Goal: Contribute content: Add original content to the website for others to see

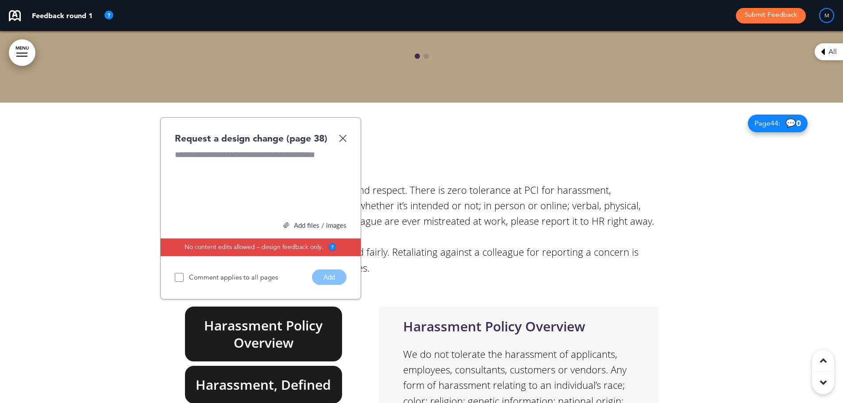
scroll to position [18755, 0]
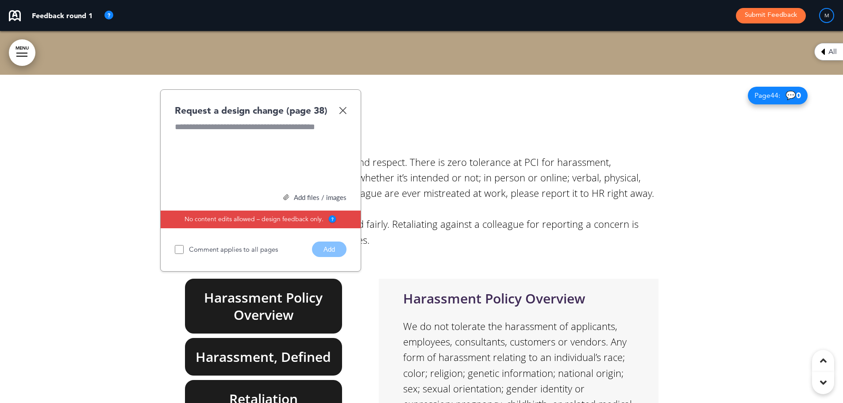
click at [342, 107] on img at bounding box center [343, 111] width 8 height 8
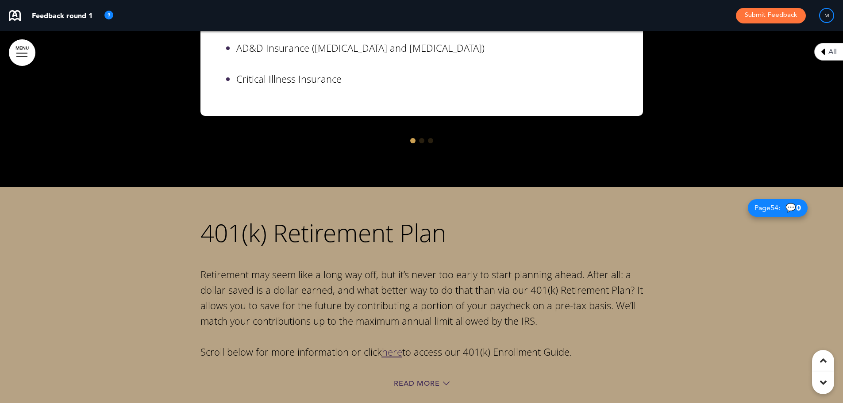
scroll to position [22957, 0]
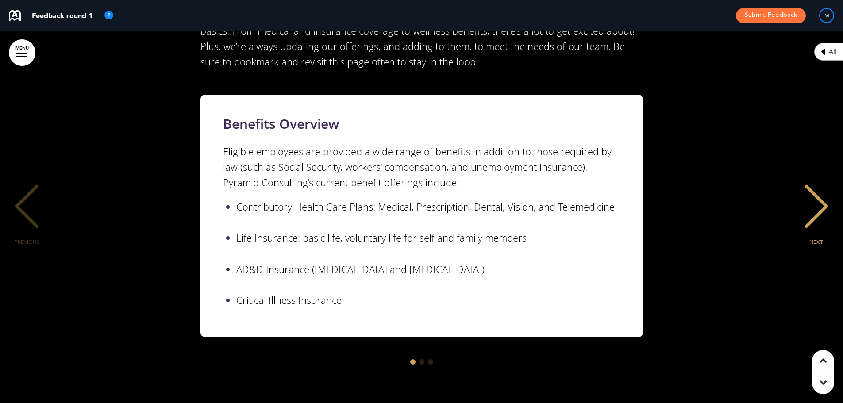
click at [558, 192] on div "NEXT" at bounding box center [815, 214] width 27 height 44
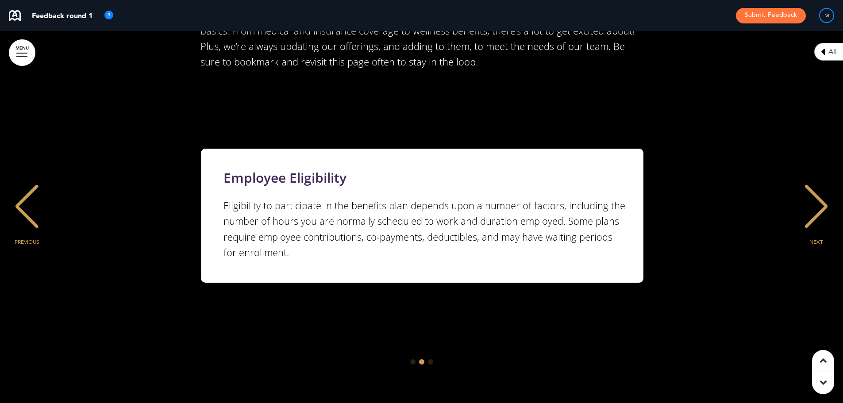
scroll to position [0, 829]
click at [558, 192] on div "NEXT" at bounding box center [815, 214] width 27 height 44
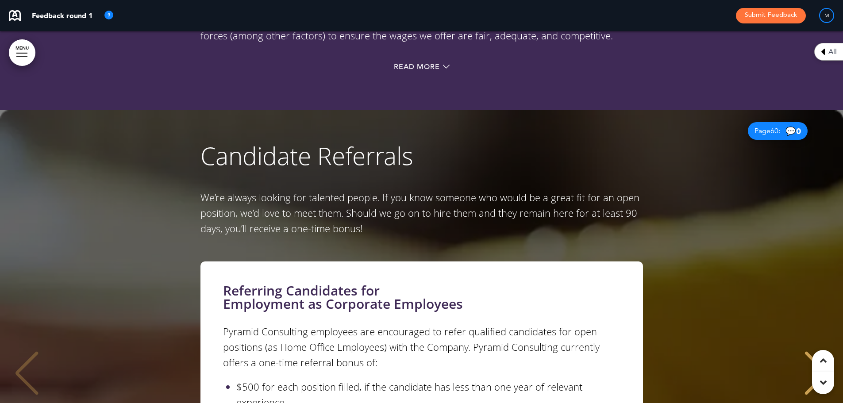
scroll to position [24947, 0]
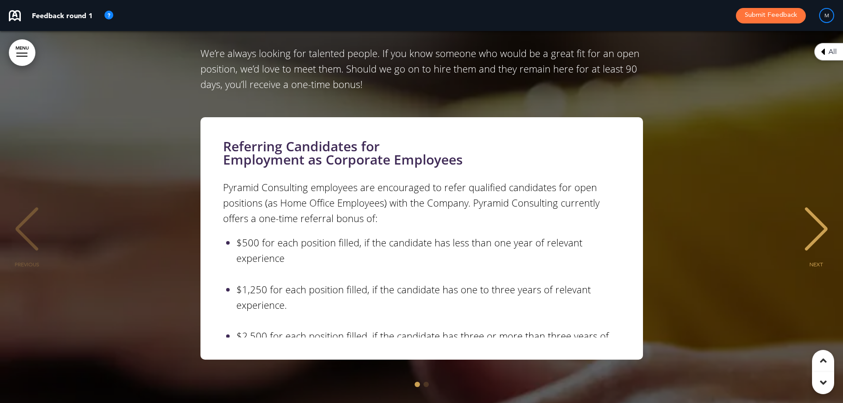
click at [558, 215] on div "NEXT" at bounding box center [815, 237] width 27 height 44
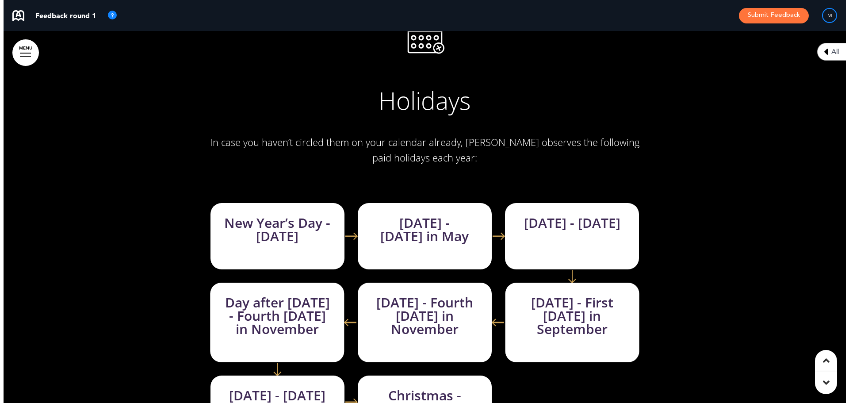
scroll to position [25788, 0]
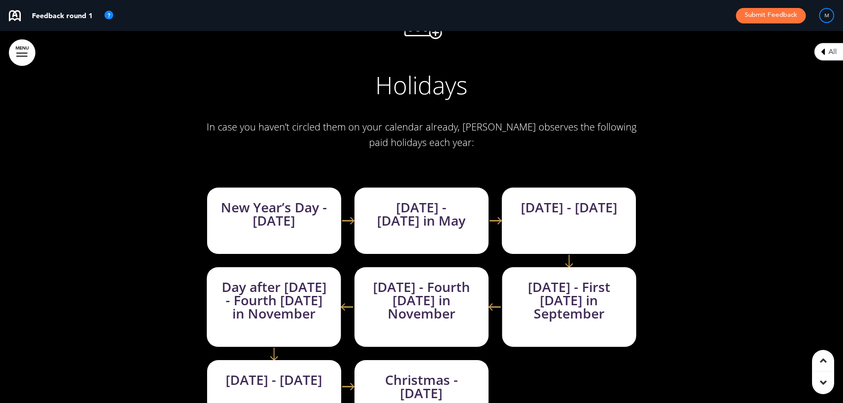
click at [25, 50] on link "MENU" at bounding box center [22, 52] width 27 height 27
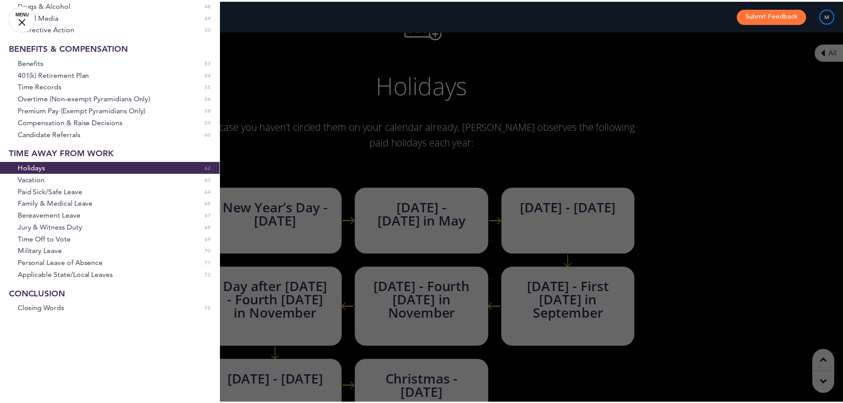
scroll to position [578, 0]
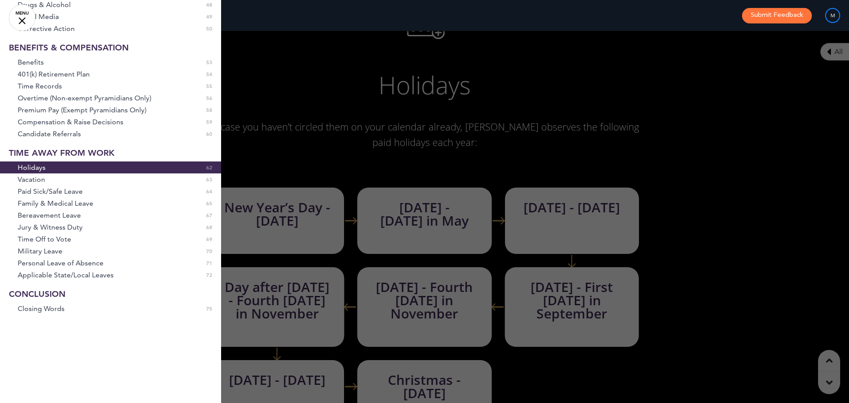
click at [26, 19] on link "MENU" at bounding box center [22, 17] width 27 height 27
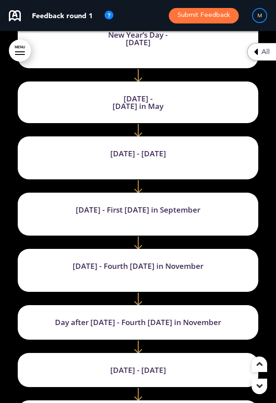
scroll to position [18948, 0]
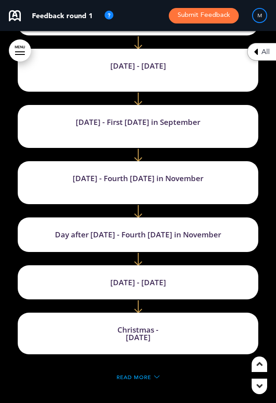
click at [139, 374] on span "Read More" at bounding box center [133, 376] width 35 height 5
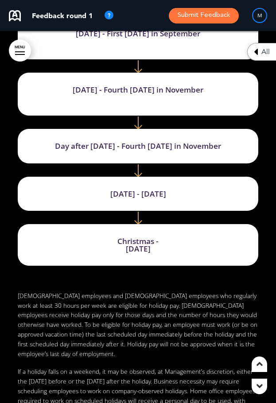
scroll to position [19080, 0]
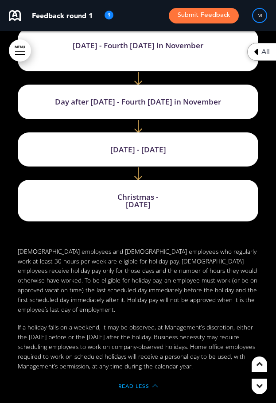
click at [131, 383] on span "Read Less" at bounding box center [133, 385] width 31 height 5
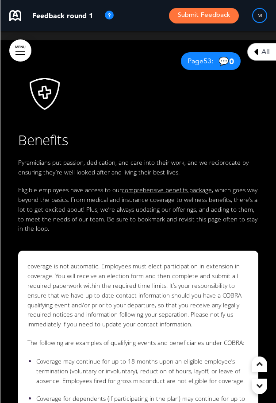
scroll to position [56, 0]
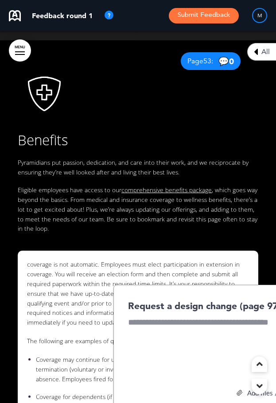
click at [117, 250] on div "Insurance Continuation (COBRA) In some instances, employees and their dependent…" at bounding box center [138, 358] width 240 height 217
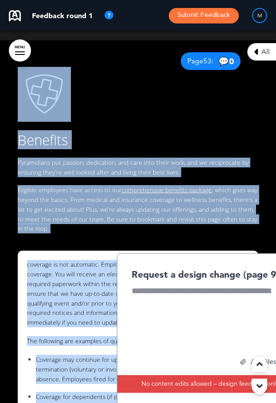
drag, startPoint x: 0, startPoint y: 199, endPoint x: -4, endPoint y: 198, distance: 4.4
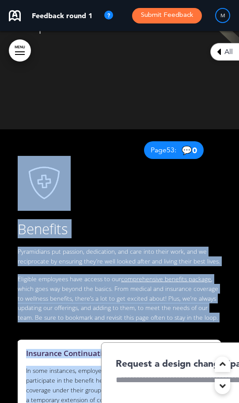
scroll to position [0, 208]
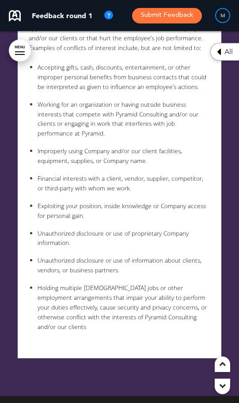
click at [15, 55] on link "MENU" at bounding box center [20, 50] width 22 height 22
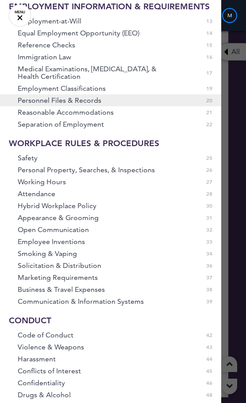
click at [57, 104] on span "Personnel Files & Records" at bounding box center [60, 100] width 84 height 8
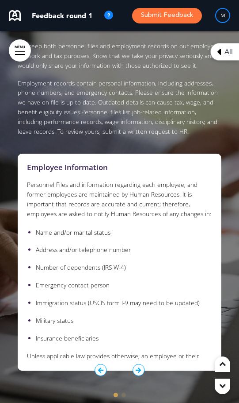
click at [137, 364] on icon "1 / 2" at bounding box center [139, 370] width 12 height 12
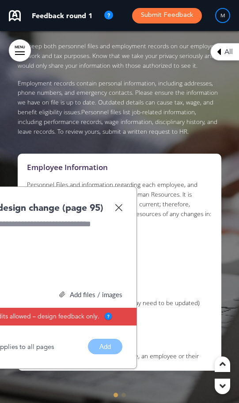
click at [116, 203] on img at bounding box center [119, 207] width 8 height 8
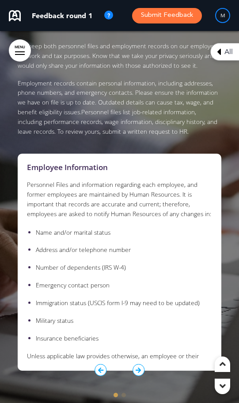
click at [138, 364] on icon "1 / 2" at bounding box center [139, 370] width 12 height 12
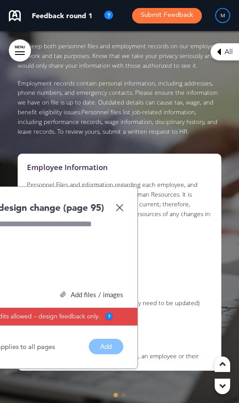
click at [120, 203] on img at bounding box center [120, 207] width 8 height 8
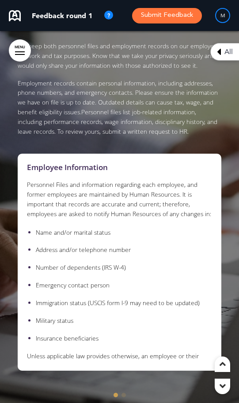
click at [125, 392] on span "Go to slide 2" at bounding box center [124, 394] width 4 height 4
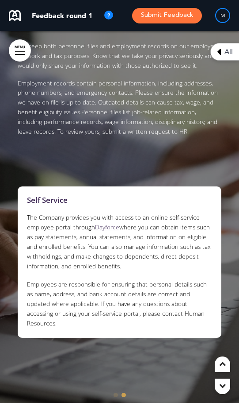
click at [116, 392] on span "Go to slide 1" at bounding box center [116, 394] width 4 height 4
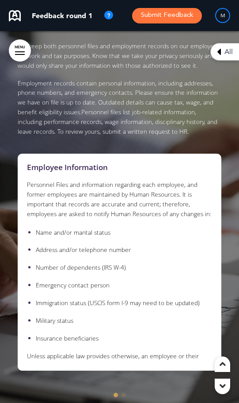
click at [123, 392] on span "Go to slide 2" at bounding box center [124, 394] width 4 height 4
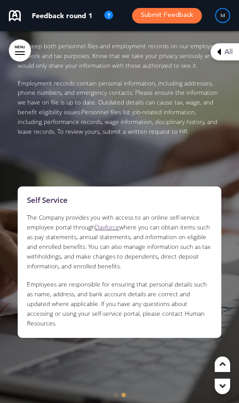
click at [111, 375] on div "Employee Information Personnel Files and information regarding each employee, a…" at bounding box center [120, 280] width 204 height 272
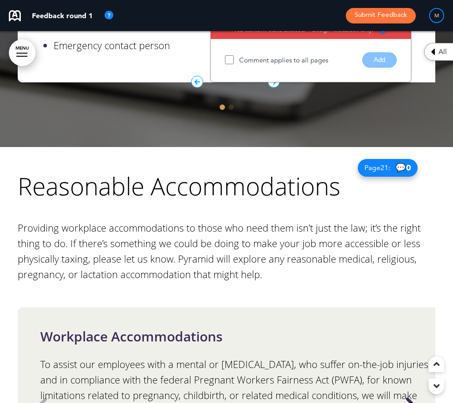
scroll to position [133, 0]
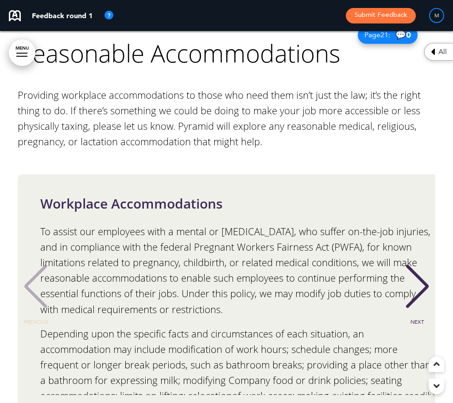
scroll to position [0, 0]
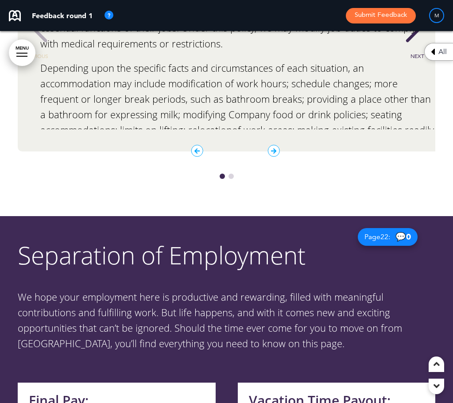
scroll to position [8686, 0]
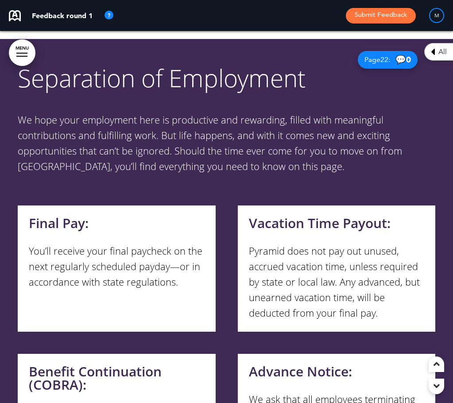
scroll to position [0, 0]
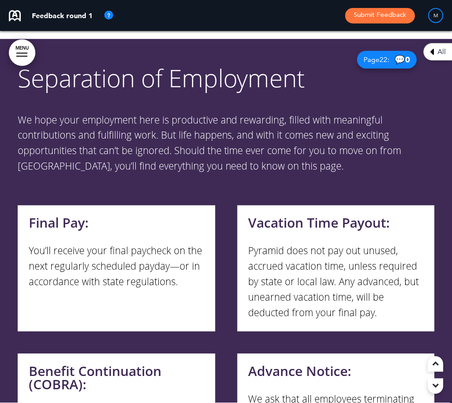
scroll to position [0, 439]
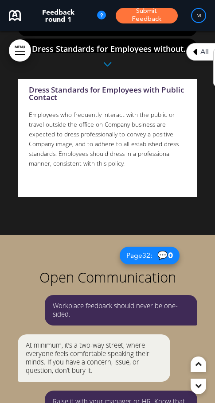
scroll to position [10260, 0]
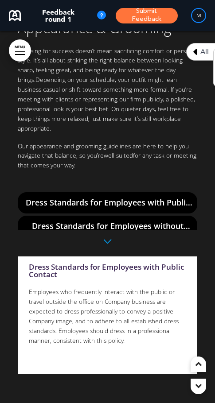
click at [105, 234] on div at bounding box center [107, 239] width 15 height 11
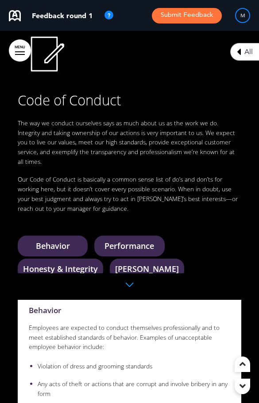
scroll to position [71, 0]
click at [126, 277] on div at bounding box center [129, 282] width 15 height 11
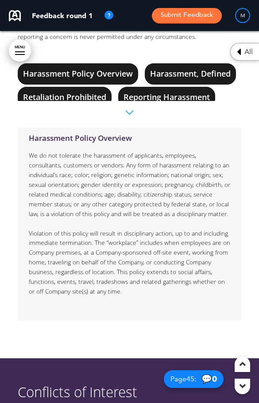
scroll to position [13519, 0]
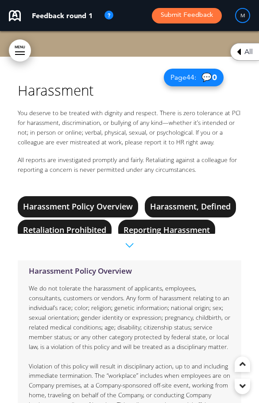
click at [130, 238] on div at bounding box center [129, 243] width 15 height 11
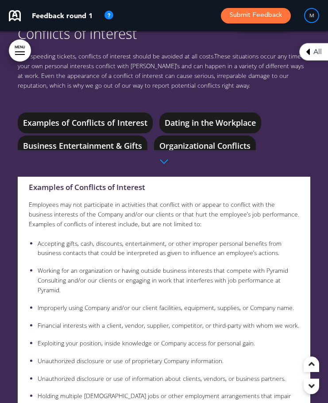
scroll to position [13243, 0]
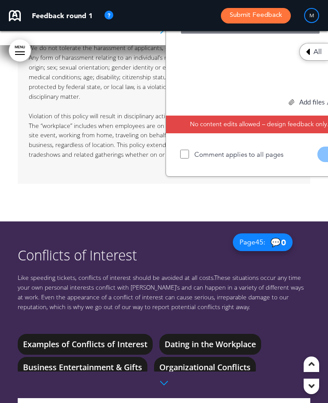
click at [20, 47] on link "MENU" at bounding box center [20, 50] width 22 height 22
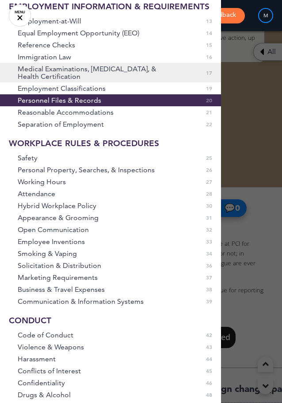
scroll to position [91, 0]
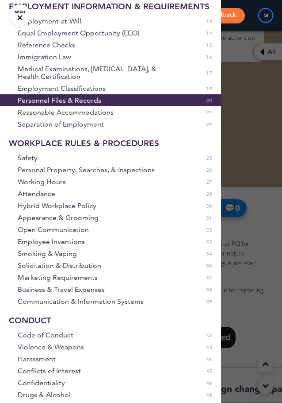
click at [253, 114] on div at bounding box center [141, 201] width 282 height 403
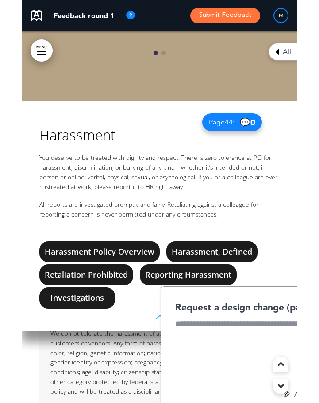
scroll to position [13088, 0]
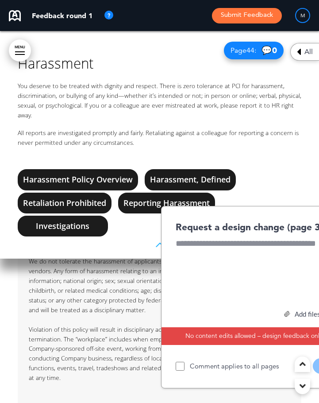
click at [15, 50] on link "MENU" at bounding box center [20, 50] width 22 height 22
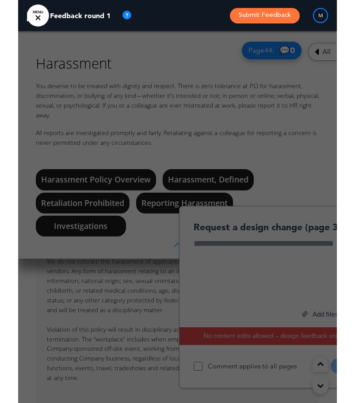
scroll to position [81, 0]
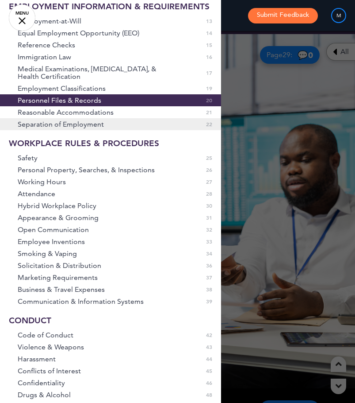
click at [62, 130] on link "Separation of Employment 0 22" at bounding box center [110, 124] width 221 height 12
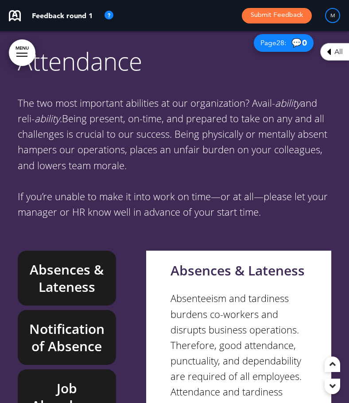
scroll to position [12719, 0]
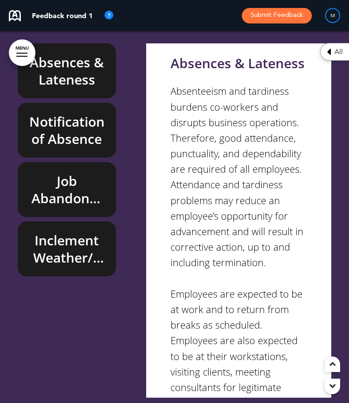
click at [73, 231] on h6 "Inclement Weather/Emergency Closings" at bounding box center [67, 248] width 78 height 35
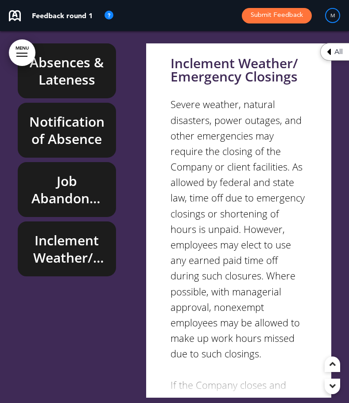
scroll to position [12498, 0]
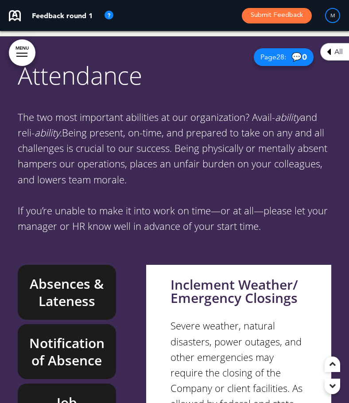
click at [79, 393] on h6 "Job Abandonment" at bounding box center [67, 410] width 78 height 35
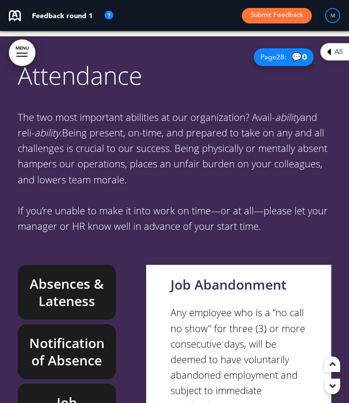
scroll to position [12586, 0]
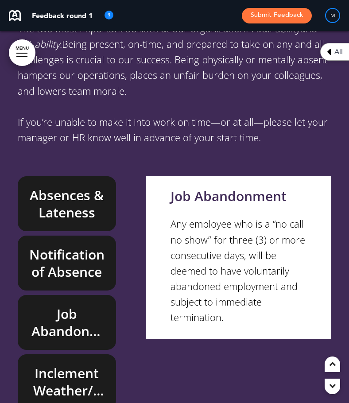
click at [74, 364] on h6 "Inclement Weather/Emergency Closings" at bounding box center [67, 381] width 78 height 35
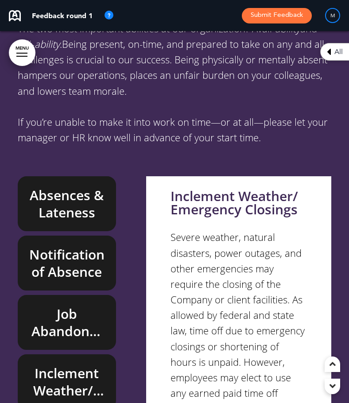
click at [79, 245] on h6 "Notification of Absence" at bounding box center [67, 262] width 78 height 35
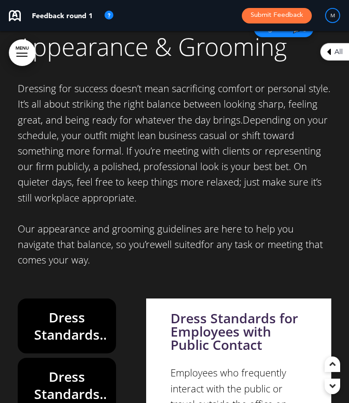
scroll to position [14267, 0]
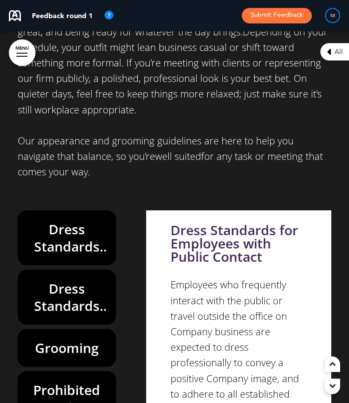
click at [70, 280] on h6 "Dress Standards for Employees without Public Contact" at bounding box center [67, 297] width 78 height 35
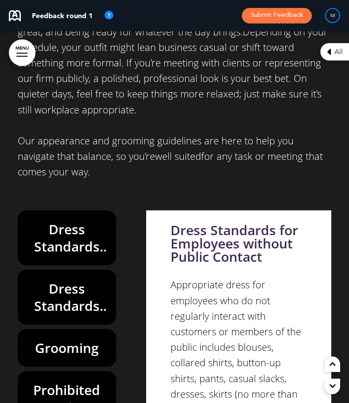
click at [45, 339] on h6 "Grooming" at bounding box center [67, 347] width 78 height 17
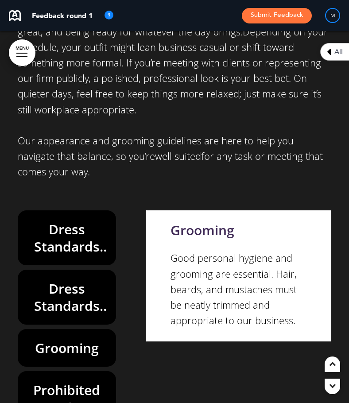
click at [56, 381] on h6 "Prohibited Attire" at bounding box center [67, 398] width 78 height 35
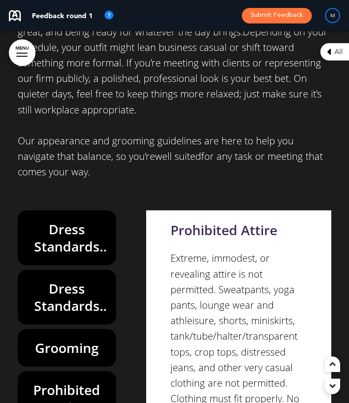
scroll to position [14400, 0]
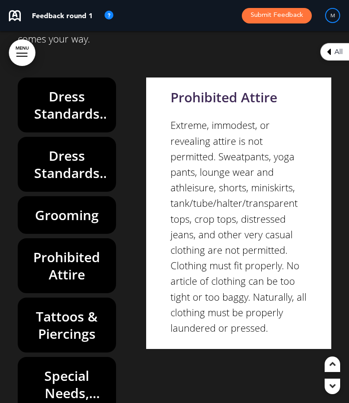
click at [59, 307] on h6 "Tattoos & Piercings" at bounding box center [67, 324] width 78 height 35
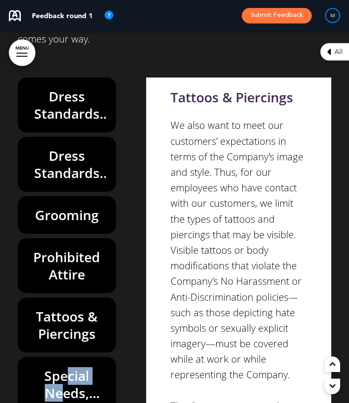
click at [65, 367] on h6 "Special Needs, Questions, or Concerns" at bounding box center [67, 384] width 78 height 35
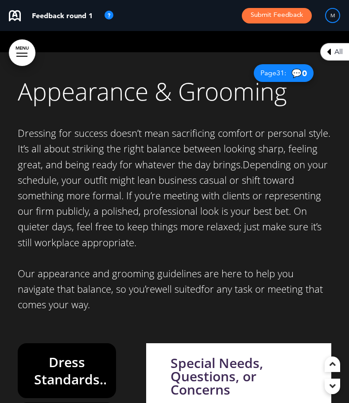
scroll to position [14355, 0]
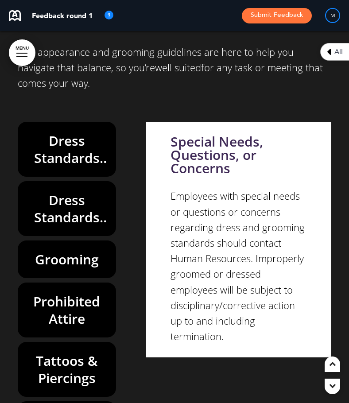
click at [142, 325] on div "Dress Standards for Employees with Public Contact Dress Standards for Employees…" at bounding box center [174, 289] width 313 height 334
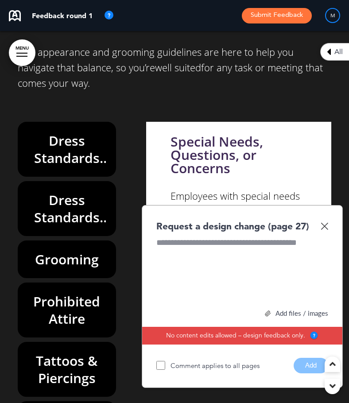
click at [326, 222] on img at bounding box center [324, 226] width 8 height 8
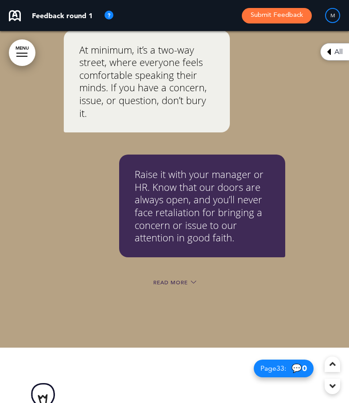
scroll to position [15019, 0]
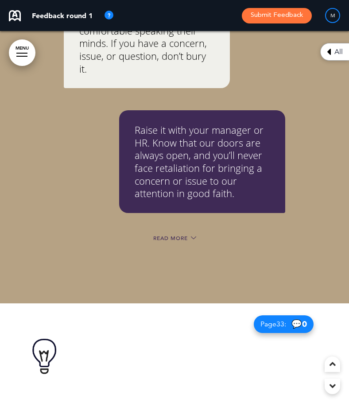
click at [168, 235] on span "Read More" at bounding box center [170, 237] width 35 height 5
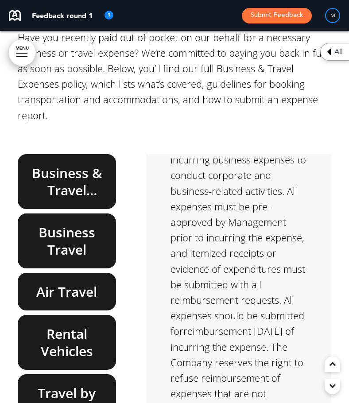
scroll to position [0, 0]
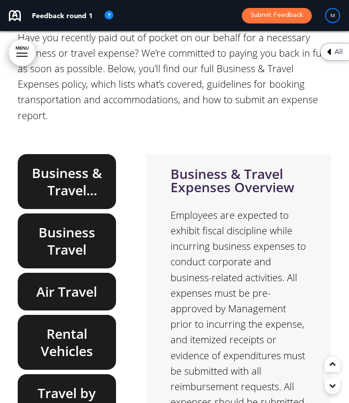
click at [85, 223] on h6 "Business Travel" at bounding box center [67, 240] width 78 height 35
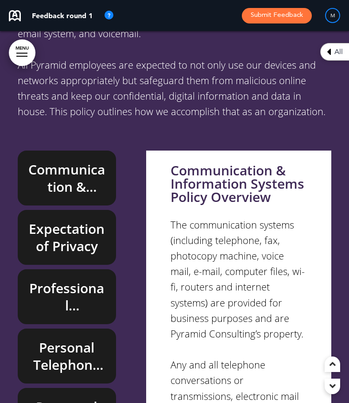
click at [72, 161] on h6 "Communication & Information Systems Policy Overview" at bounding box center [67, 178] width 78 height 35
click at [51, 220] on h6 "Expectation of Privacy" at bounding box center [67, 237] width 78 height 35
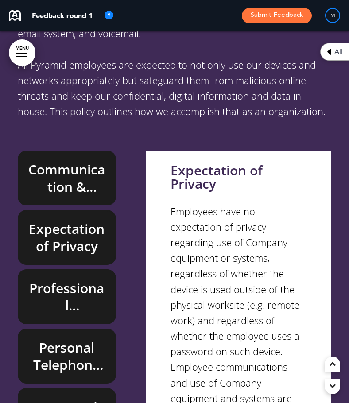
click at [44, 279] on h6 "Professional Communications" at bounding box center [67, 296] width 78 height 35
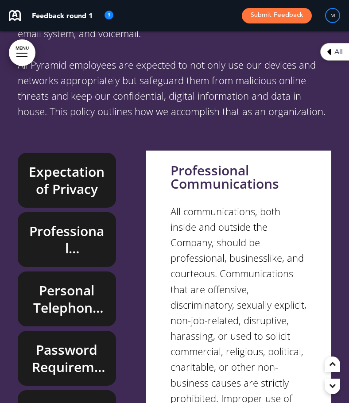
scroll to position [133, 0]
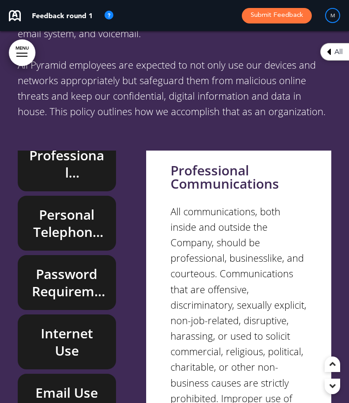
click at [63, 206] on h6 "Personal Telephone Use" at bounding box center [67, 223] width 78 height 35
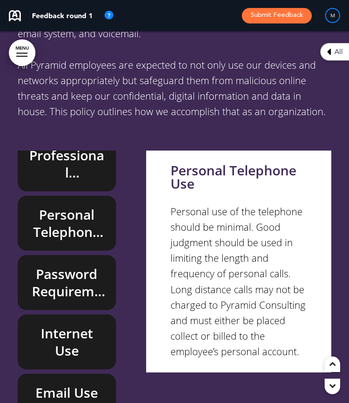
click at [63, 265] on h6 "Password Requirements" at bounding box center [67, 282] width 78 height 35
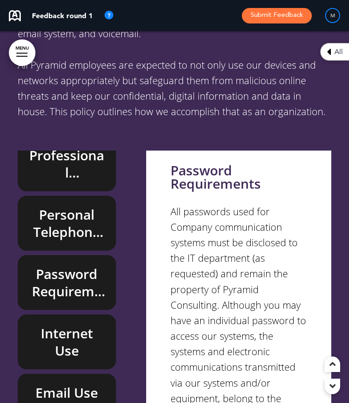
click at [62, 265] on h6 "Password Requirements" at bounding box center [67, 282] width 78 height 35
click at [55, 206] on h6 "Personal Telephone Use" at bounding box center [67, 223] width 78 height 35
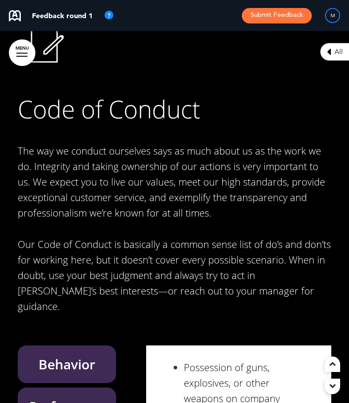
scroll to position [19265, 0]
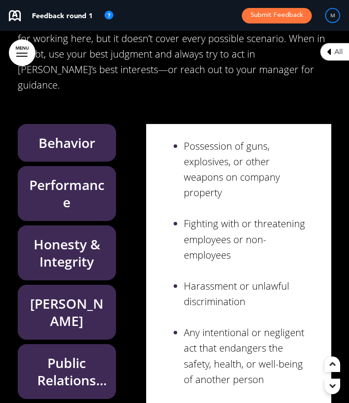
click at [72, 295] on h6 "[PERSON_NAME]" at bounding box center [67, 312] width 78 height 35
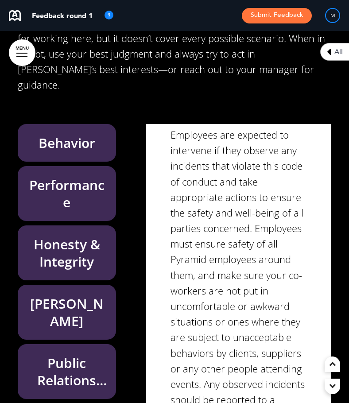
scroll to position [1349, 0]
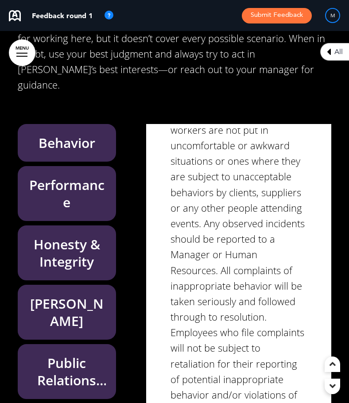
click at [70, 354] on h6 "Public Relations and Customer Service" at bounding box center [67, 371] width 78 height 35
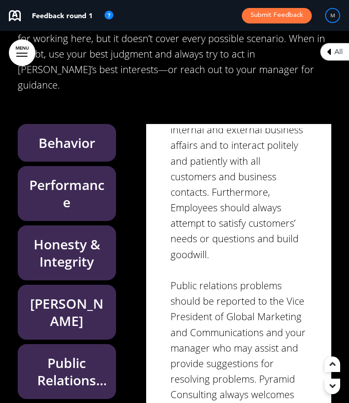
scroll to position [211, 0]
click at [76, 295] on h6 "[PERSON_NAME]" at bounding box center [67, 312] width 78 height 35
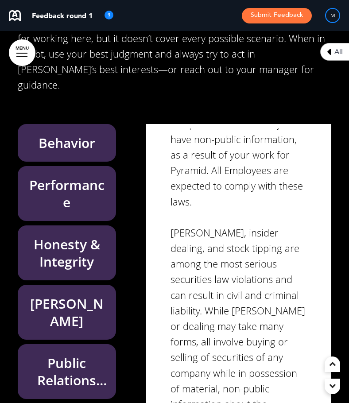
scroll to position [265, 0]
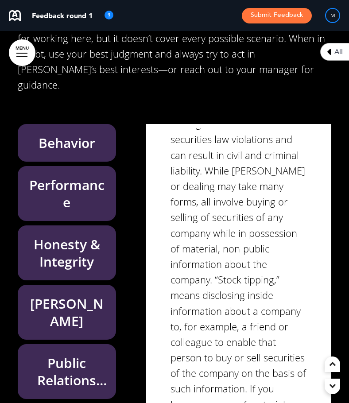
click at [75, 235] on h6 "Honesty & Integrity" at bounding box center [67, 252] width 78 height 35
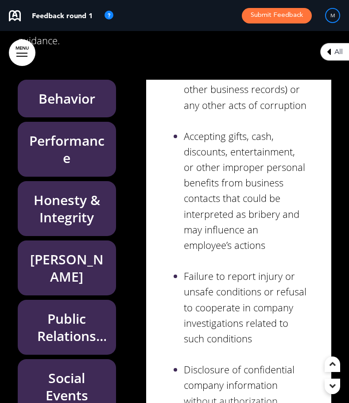
scroll to position [19752, 0]
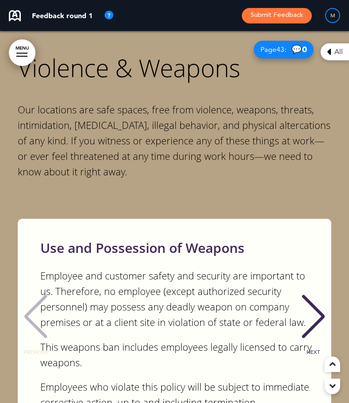
click at [311, 302] on div "NEXT" at bounding box center [312, 324] width 27 height 44
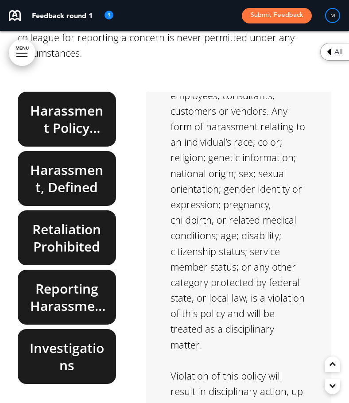
scroll to position [20327, 0]
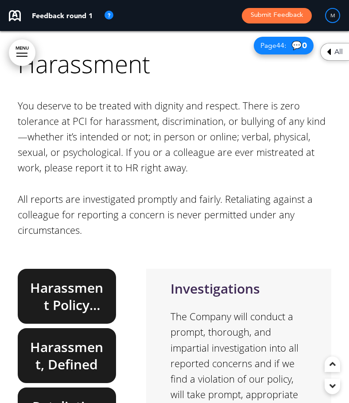
scroll to position [306, 0]
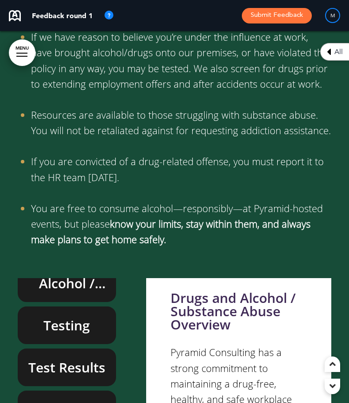
scroll to position [22539, 0]
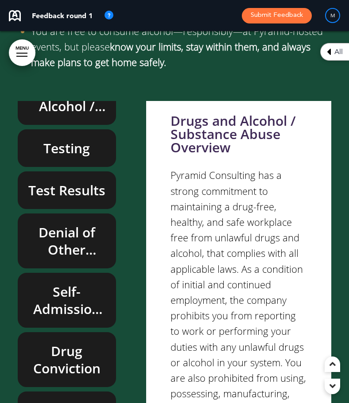
click at [47, 283] on h6 "Self-Admission & Asking for Assistance" at bounding box center [67, 300] width 78 height 35
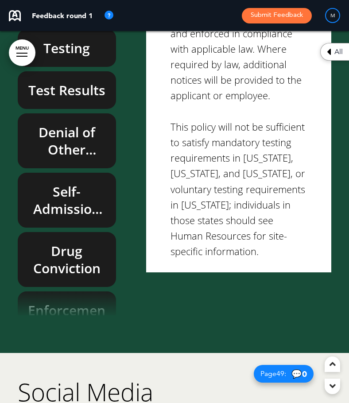
scroll to position [22494, 0]
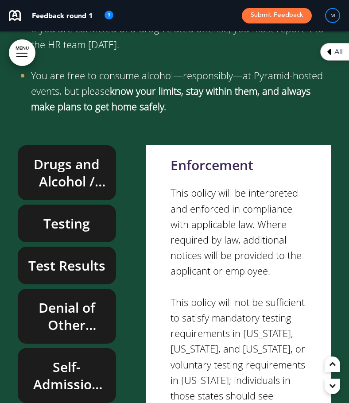
click at [58, 155] on h6 "Drugs and Alcohol / Substance Abuse Overview" at bounding box center [67, 172] width 78 height 35
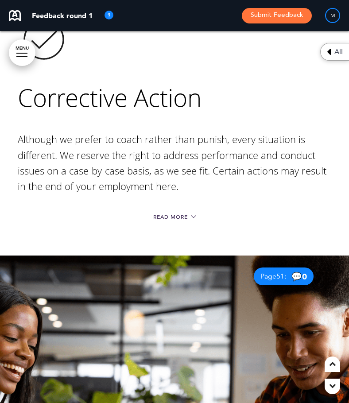
scroll to position [23114, 0]
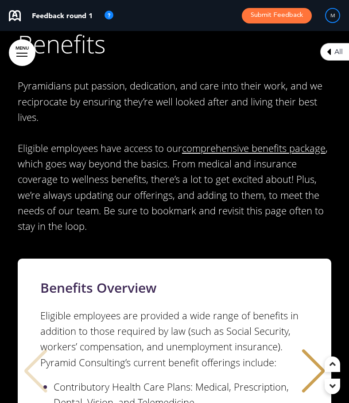
scroll to position [24264, 0]
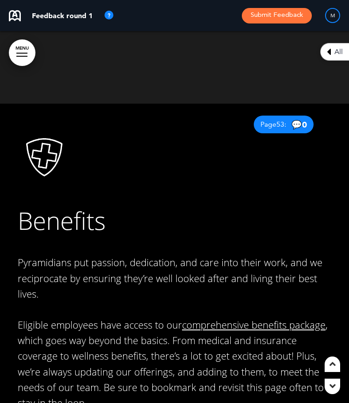
click at [223, 318] on link "comprehensive benefits package" at bounding box center [253, 324] width 143 height 13
click at [194, 318] on link "comprehensive benefits package" at bounding box center [253, 324] width 143 height 13
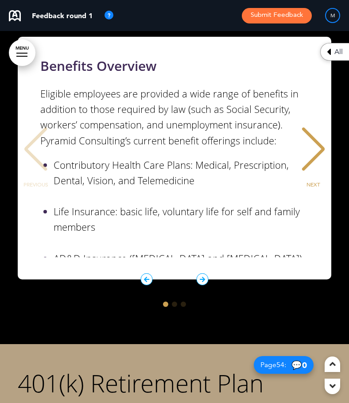
scroll to position [24529, 0]
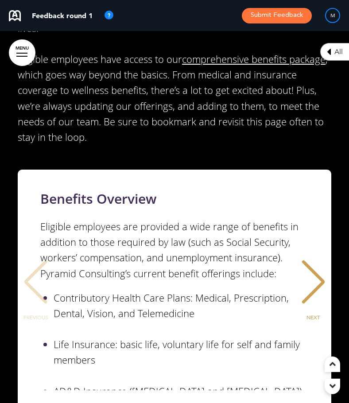
click at [311, 268] on div "NEXT" at bounding box center [312, 290] width 27 height 44
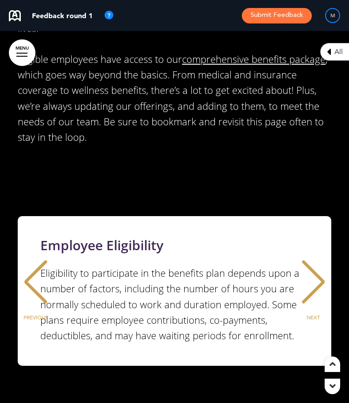
click at [311, 268] on div "NEXT" at bounding box center [312, 290] width 27 height 44
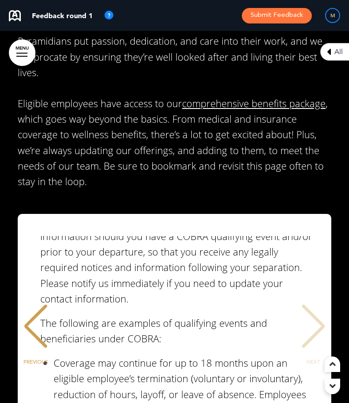
scroll to position [314, 0]
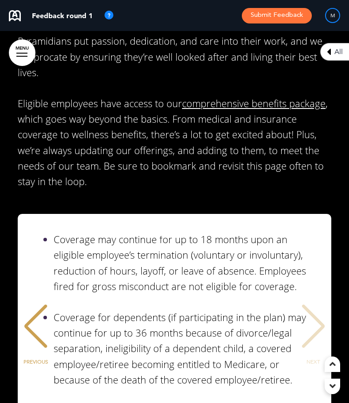
click at [38, 312] on div "PREVIOUS" at bounding box center [35, 334] width 27 height 44
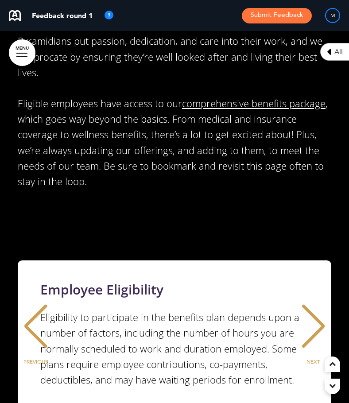
click at [38, 312] on div "PREVIOUS" at bounding box center [35, 334] width 27 height 44
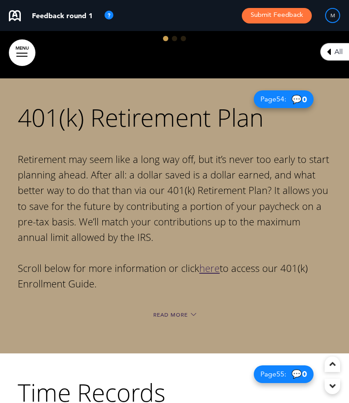
scroll to position [24883, 0]
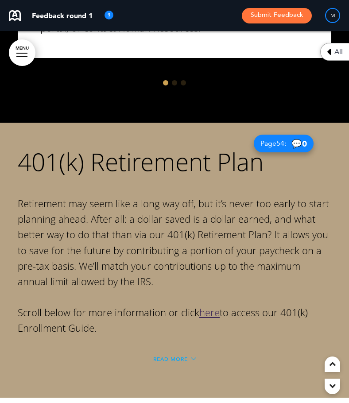
click at [177, 356] on span "Read More" at bounding box center [170, 358] width 35 height 5
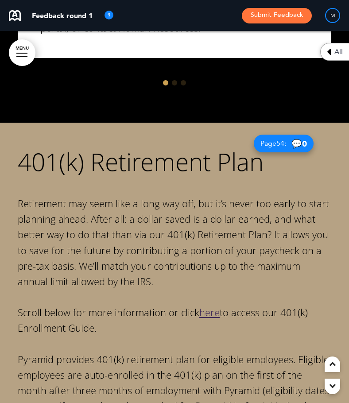
scroll to position [24927, 0]
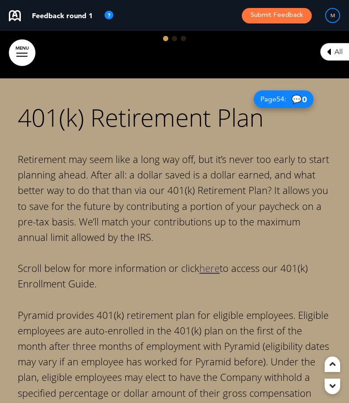
click at [211, 261] on link "here" at bounding box center [209, 267] width 20 height 13
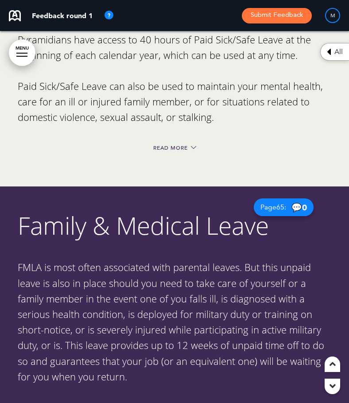
scroll to position [29085, 0]
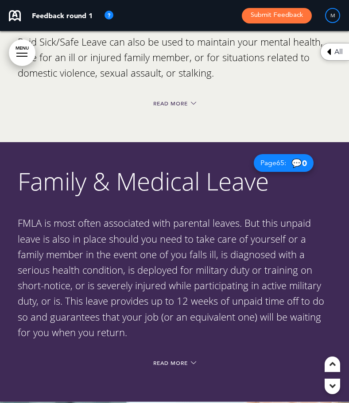
click at [172, 355] on div "Read More" at bounding box center [174, 364] width 313 height 19
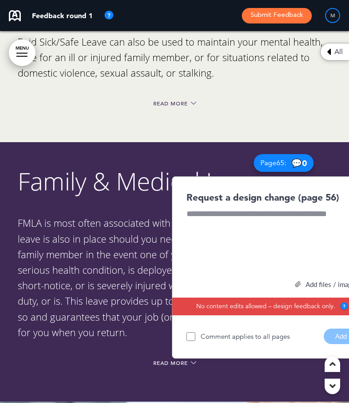
click at [119, 215] on p "FMLA is most often associated with parental leaves. But this unpaid leave is al…" at bounding box center [174, 277] width 313 height 125
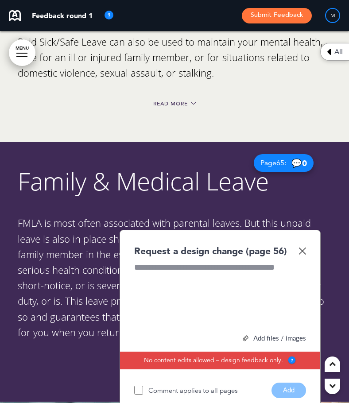
click at [301, 247] on img at bounding box center [302, 251] width 8 height 8
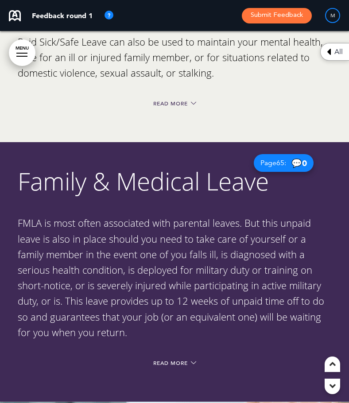
scroll to position [28864, 0]
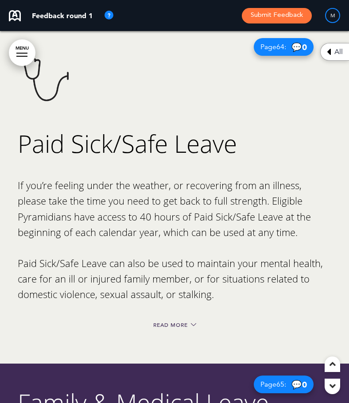
click at [158, 317] on div "Read More" at bounding box center [174, 326] width 313 height 19
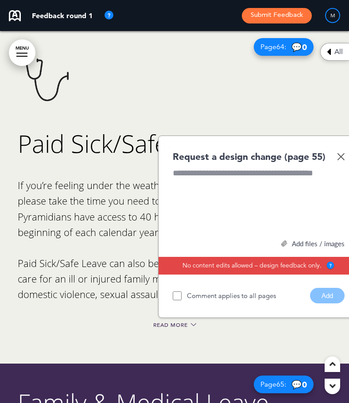
click at [341, 153] on img at bounding box center [341, 157] width 8 height 8
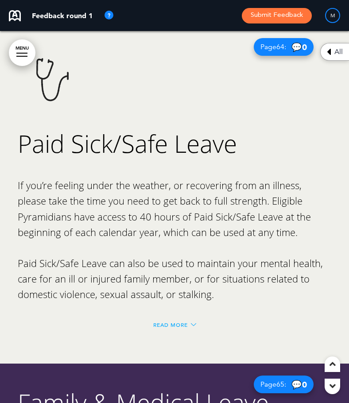
click at [156, 322] on span "Read More" at bounding box center [170, 324] width 35 height 5
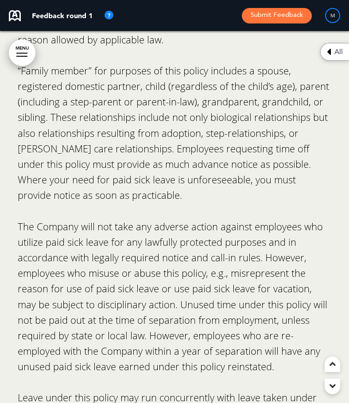
scroll to position [30102, 0]
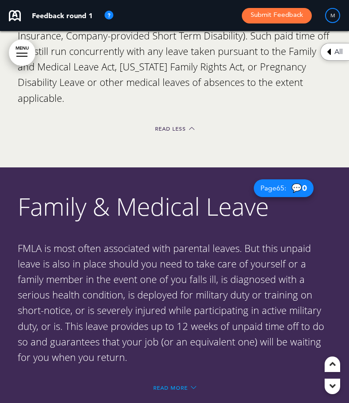
click at [157, 384] on span "Read More" at bounding box center [170, 386] width 35 height 5
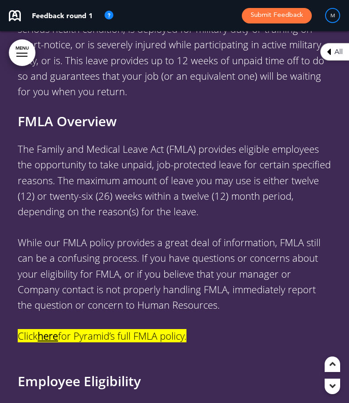
click at [41, 329] on strong "here" at bounding box center [48, 335] width 20 height 13
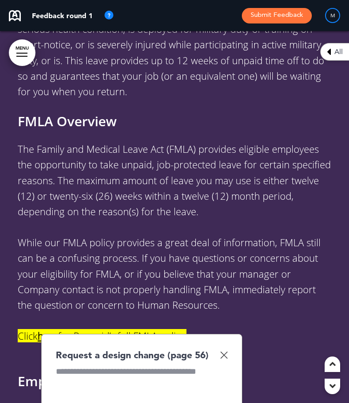
click at [226, 351] on img at bounding box center [224, 355] width 8 height 8
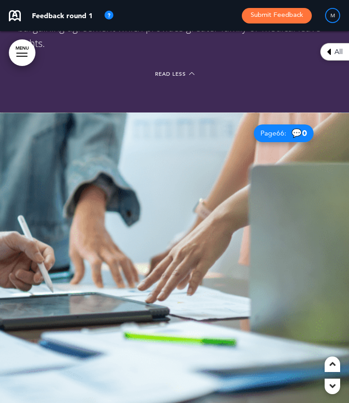
scroll to position [38153, 0]
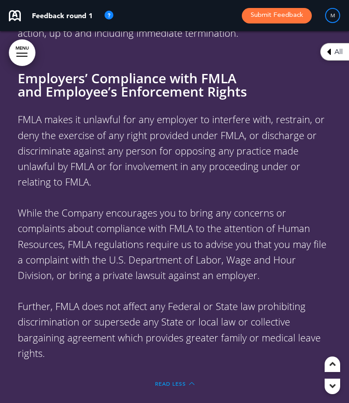
click at [176, 380] on span "Read Less" at bounding box center [170, 382] width 31 height 5
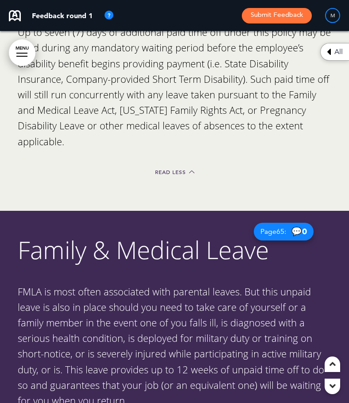
scroll to position [30855, 0]
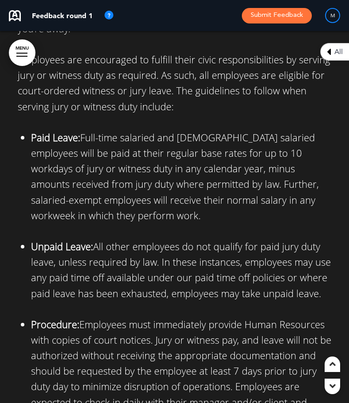
scroll to position [31519, 0]
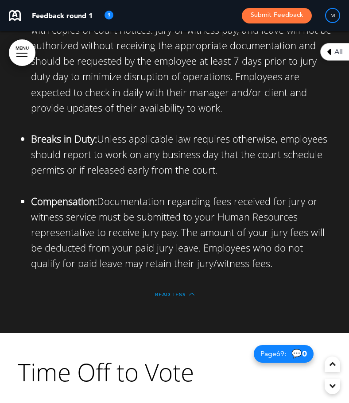
click at [173, 291] on span "Read Less" at bounding box center [170, 293] width 31 height 5
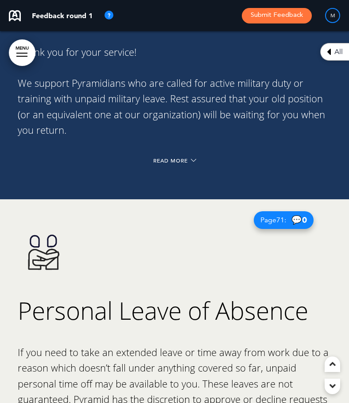
scroll to position [31766, 0]
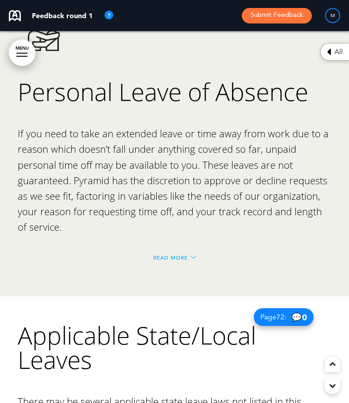
click at [157, 254] on span "Read More" at bounding box center [170, 256] width 35 height 5
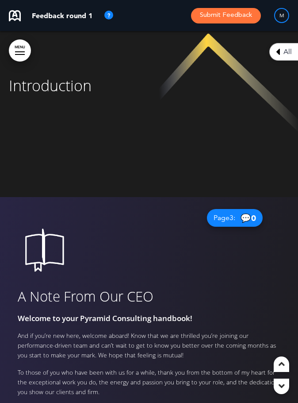
scroll to position [0, 0]
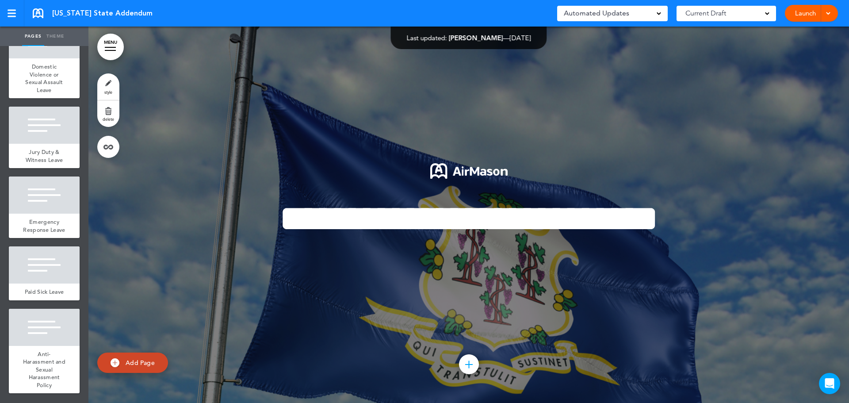
scroll to position [926, 0]
click at [57, 362] on div "Anti-Harassment and Sexual Harassment Policy" at bounding box center [44, 370] width 71 height 48
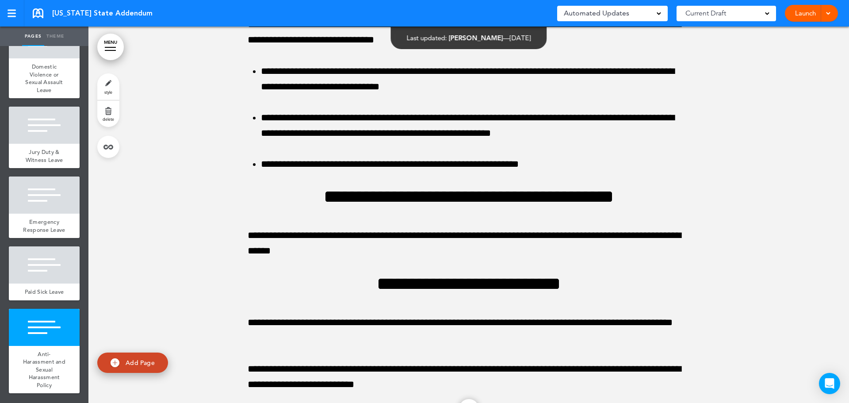
scroll to position [8189, 0]
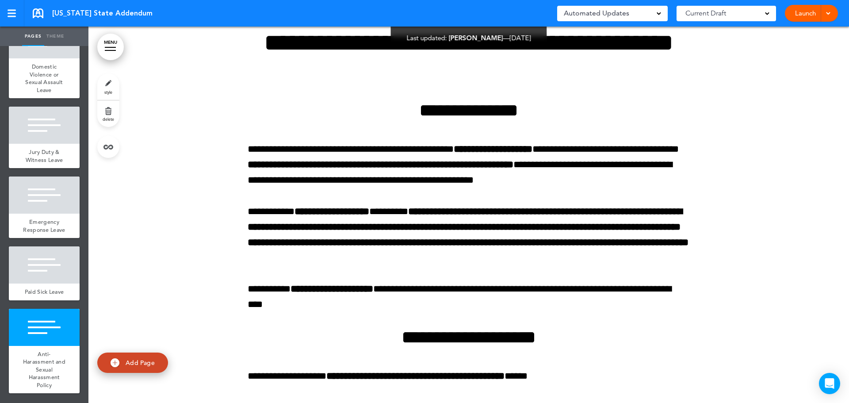
click at [132, 362] on span "Add Page" at bounding box center [140, 363] width 29 height 8
type input "********"
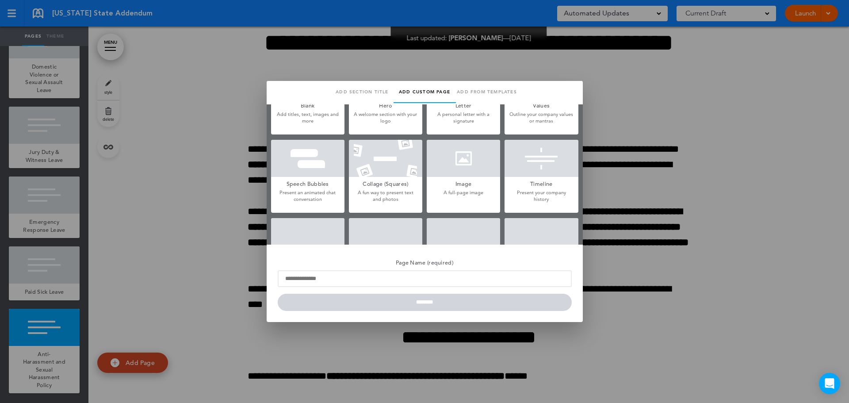
scroll to position [0, 0]
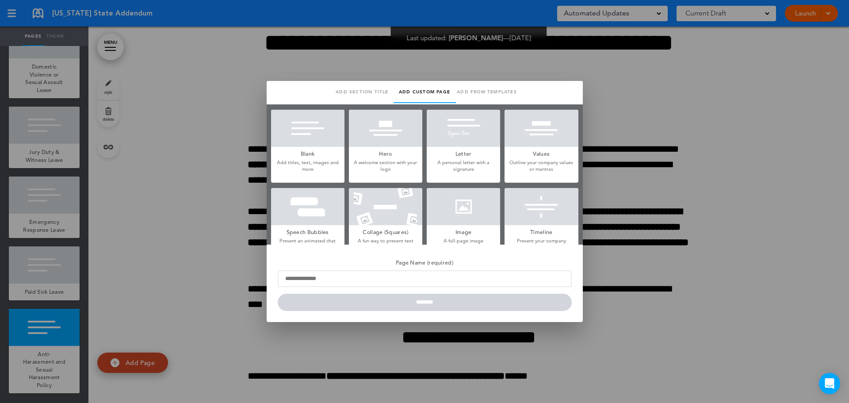
click at [319, 155] on h5 "Blank" at bounding box center [307, 153] width 73 height 12
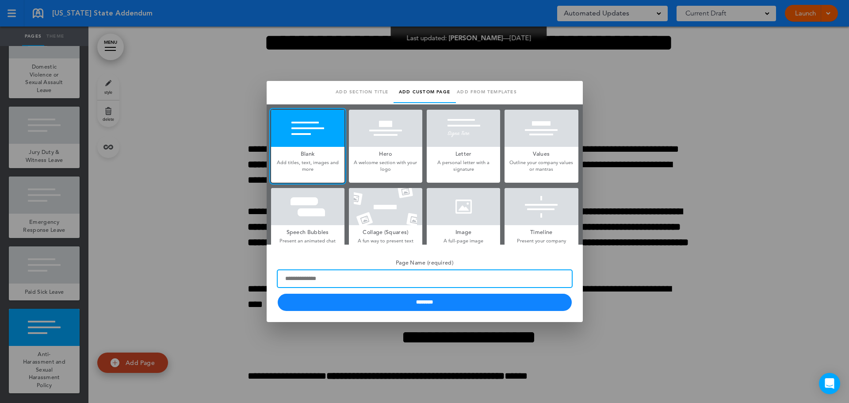
click at [348, 280] on input "Page Name (required)" at bounding box center [425, 278] width 294 height 17
type input "**********"
click at [278, 294] on input "********" at bounding box center [425, 302] width 294 height 17
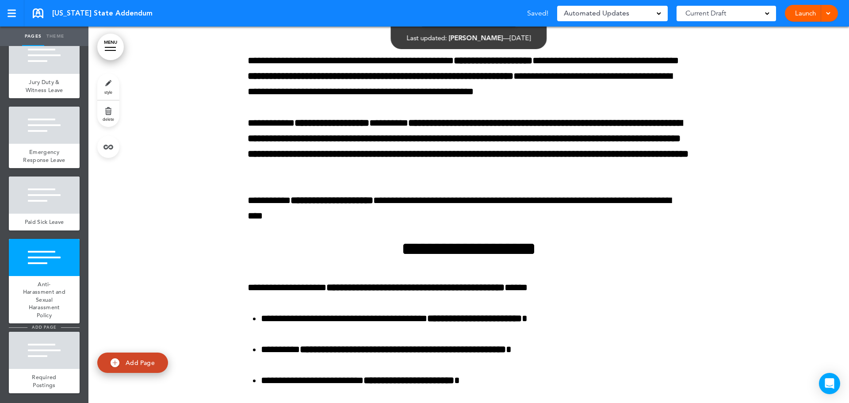
scroll to position [996, 0]
click at [43, 357] on div at bounding box center [44, 350] width 71 height 37
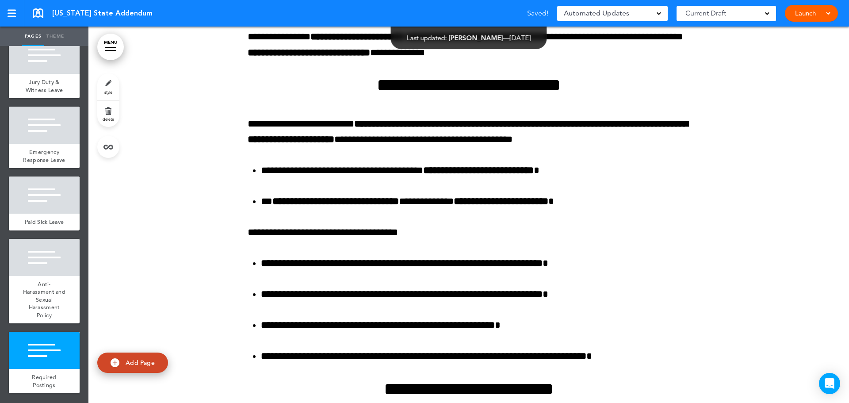
scroll to position [10339, 0]
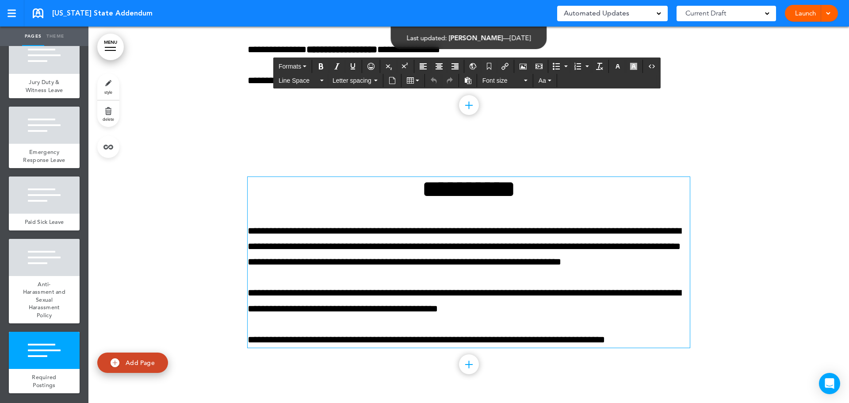
click at [425, 279] on div "**********" at bounding box center [469, 262] width 442 height 171
click at [26, 349] on div at bounding box center [44, 350] width 71 height 37
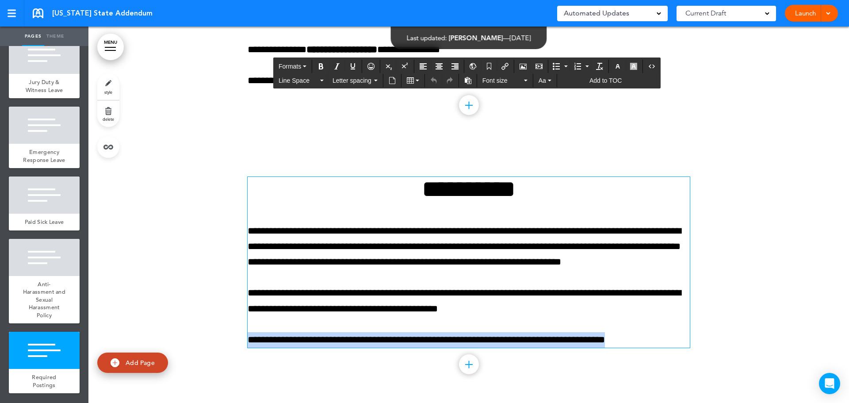
drag, startPoint x: 643, startPoint y: 341, endPoint x: 239, endPoint y: 336, distance: 404.3
click at [239, 336] on div "**********" at bounding box center [468, 273] width 761 height 259
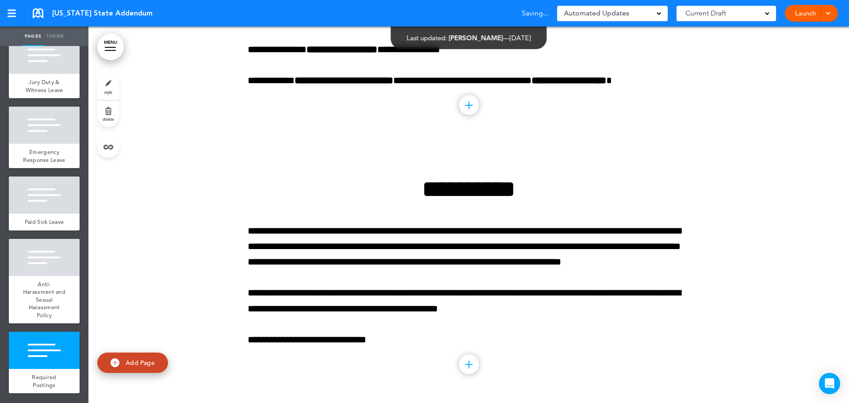
click at [239, 332] on div at bounding box center [468, 273] width 761 height 259
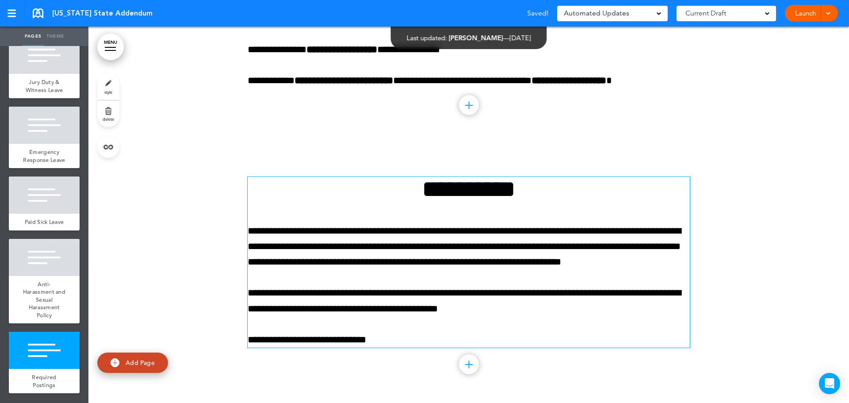
drag, startPoint x: 368, startPoint y: 337, endPoint x: 384, endPoint y: 341, distance: 17.3
click at [378, 340] on p "**********" at bounding box center [469, 339] width 442 height 15
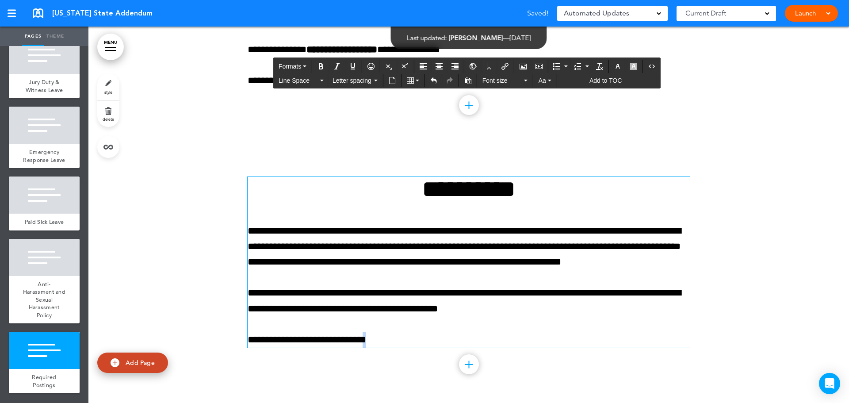
click at [384, 341] on p "**********" at bounding box center [469, 339] width 442 height 15
drag, startPoint x: 269, startPoint y: 340, endPoint x: 287, endPoint y: 340, distance: 17.7
click at [287, 340] on p "**********" at bounding box center [469, 339] width 442 height 15
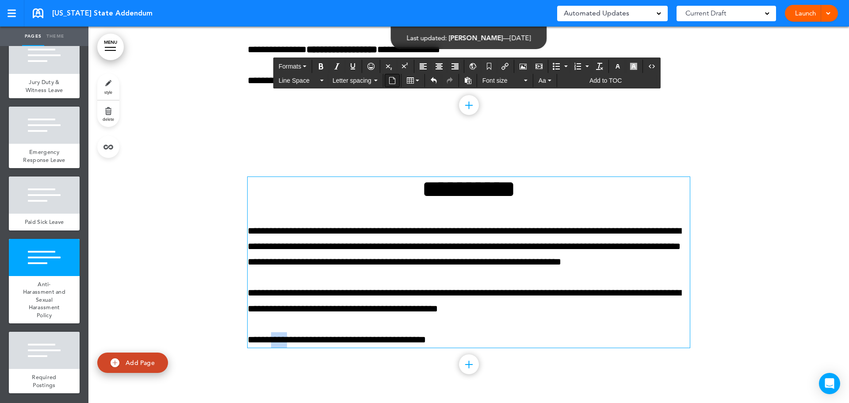
click at [391, 78] on icon "Insert document" at bounding box center [392, 80] width 7 height 7
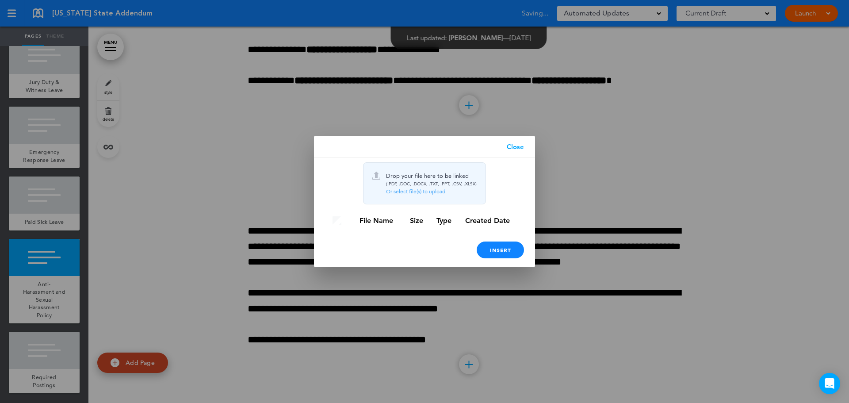
click at [398, 190] on div "Or select file(s) to upload" at bounding box center [431, 191] width 91 height 7
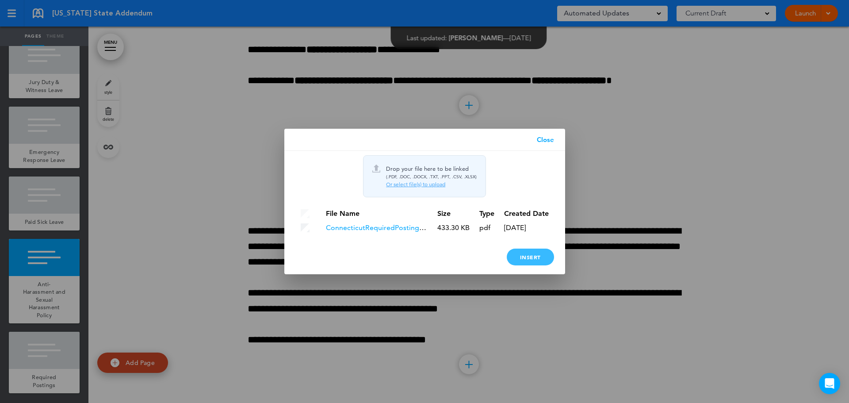
click at [533, 257] on div "Insert" at bounding box center [530, 257] width 47 height 17
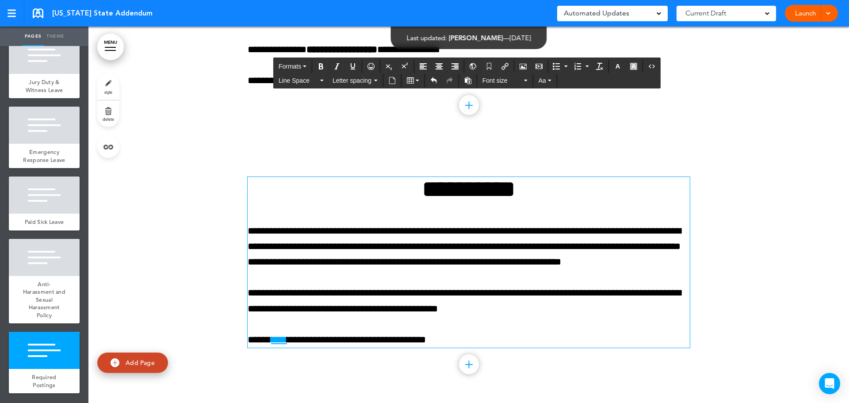
click at [406, 188] on h1 "**********" at bounding box center [469, 189] width 442 height 24
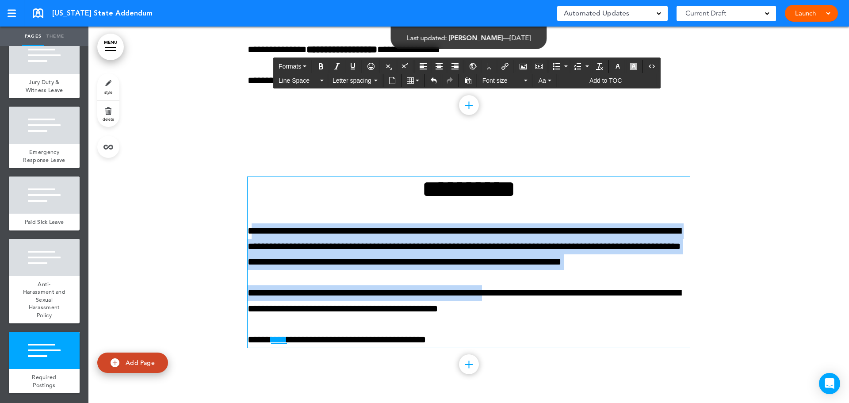
drag, startPoint x: 252, startPoint y: 230, endPoint x: 499, endPoint y: 288, distance: 253.9
click at [499, 288] on div "**********" at bounding box center [469, 262] width 442 height 171
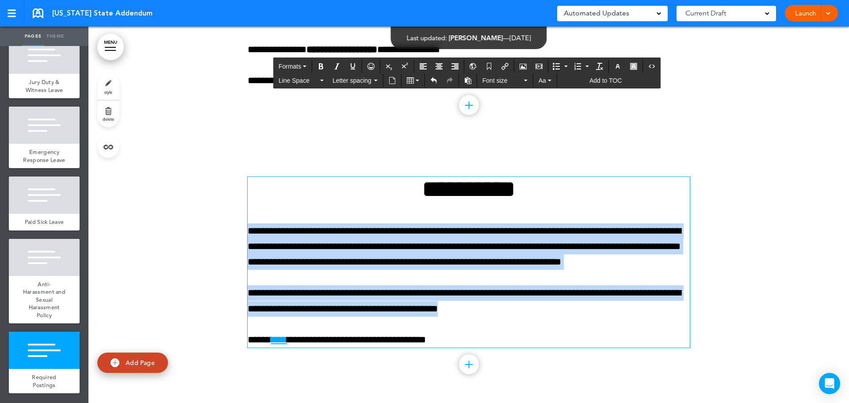
drag, startPoint x: 510, startPoint y: 304, endPoint x: 236, endPoint y: 228, distance: 283.8
click at [236, 228] on div "**********" at bounding box center [468, 273] width 761 height 259
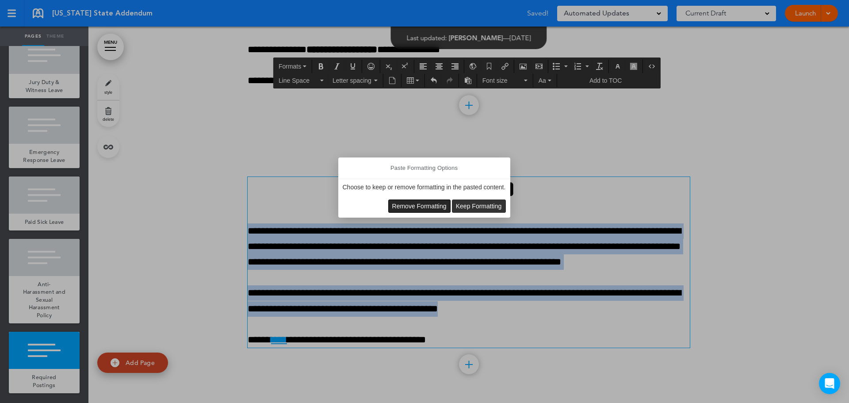
click at [425, 207] on span "Remove Formatting" at bounding box center [419, 206] width 54 height 7
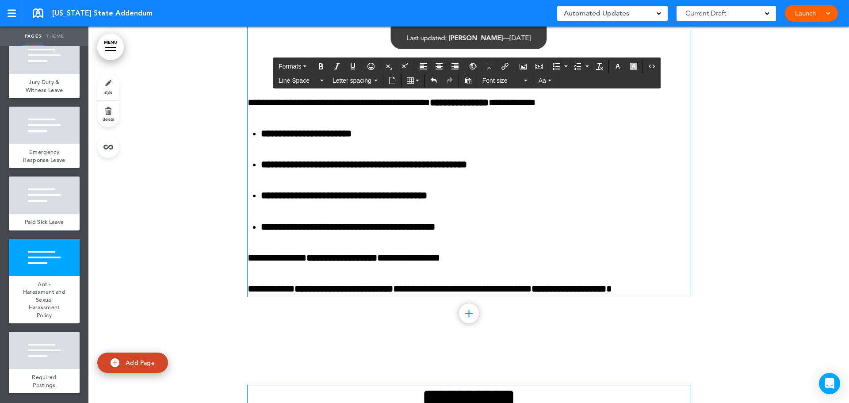
scroll to position [10100, 0]
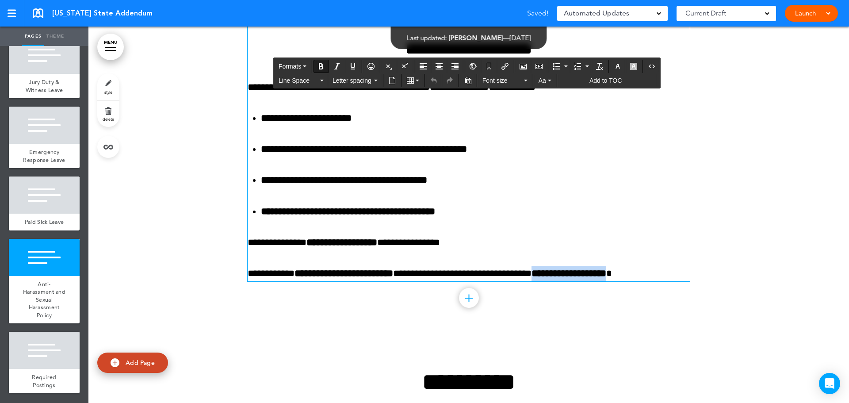
drag, startPoint x: 559, startPoint y: 320, endPoint x: 646, endPoint y: 320, distance: 87.1
click at [646, 281] on p "**********" at bounding box center [469, 273] width 442 height 15
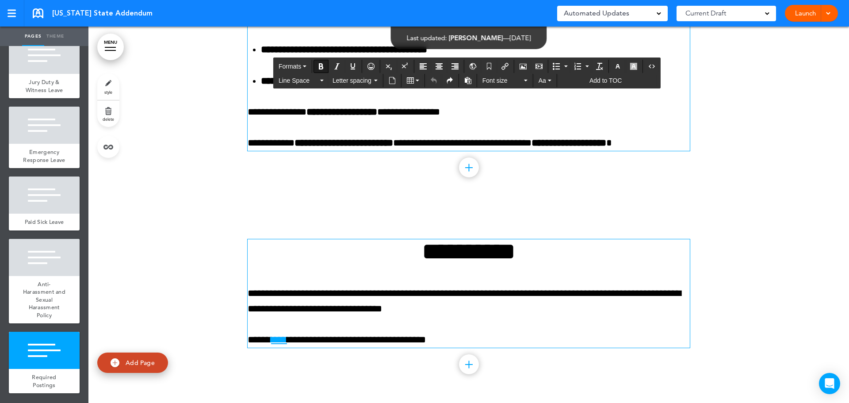
scroll to position [10277, 0]
click at [274, 336] on link "****" at bounding box center [279, 340] width 16 height 10
click at [466, 335] on p "**********" at bounding box center [469, 339] width 442 height 15
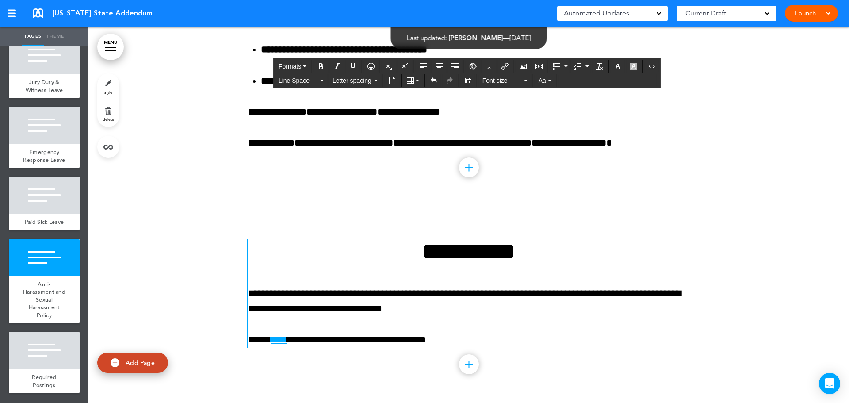
click at [830, 12] on span at bounding box center [828, 13] width 6 height 6
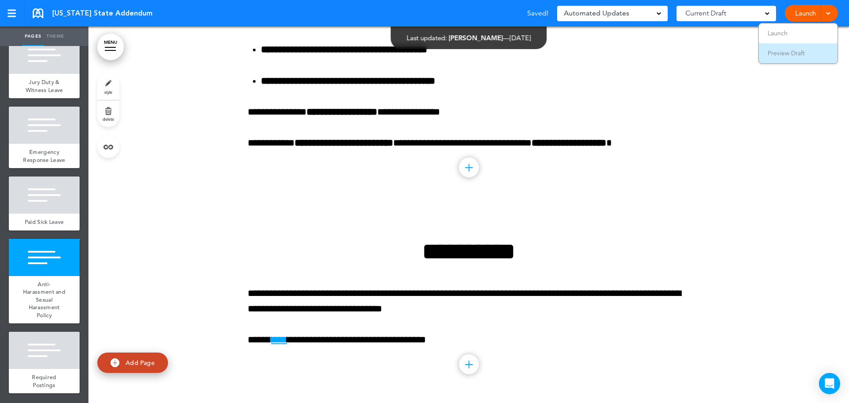
click at [805, 53] on span "Preview Draft" at bounding box center [786, 53] width 37 height 8
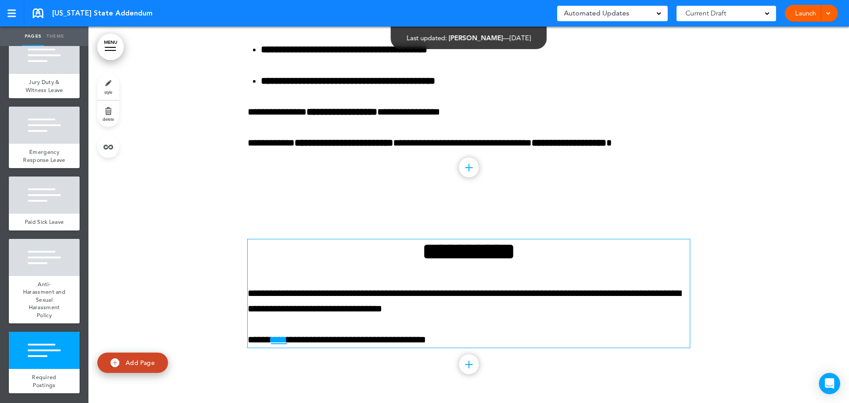
click at [440, 309] on p "**********" at bounding box center [469, 301] width 442 height 31
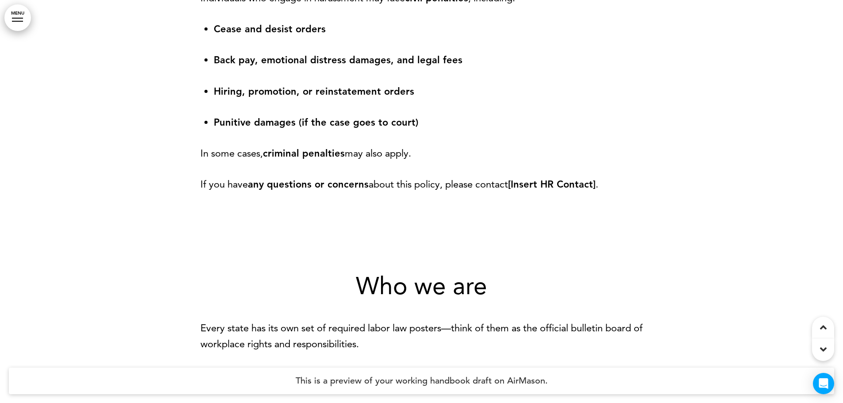
scroll to position [10529, 0]
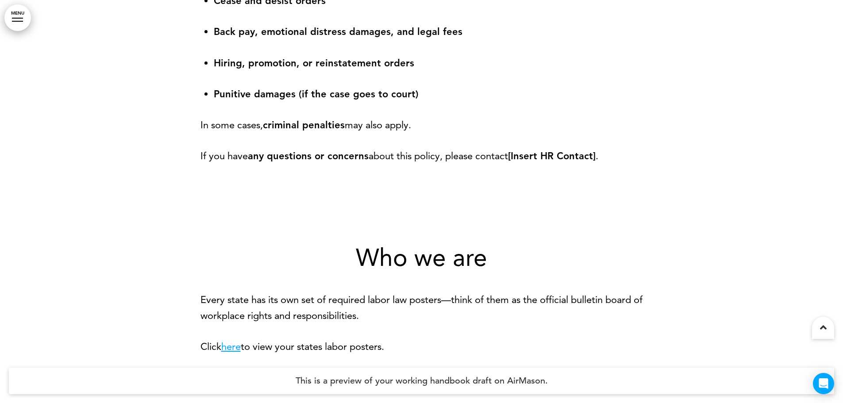
click at [238, 347] on link "here" at bounding box center [230, 347] width 19 height 12
